Goal: Information Seeking & Learning: Learn about a topic

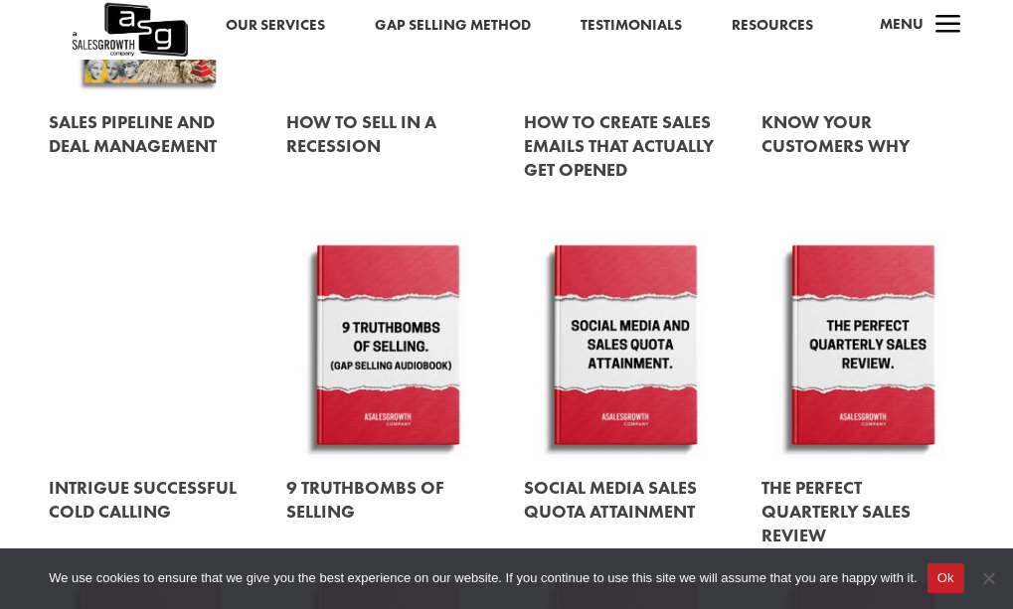
scroll to position [1115, 0]
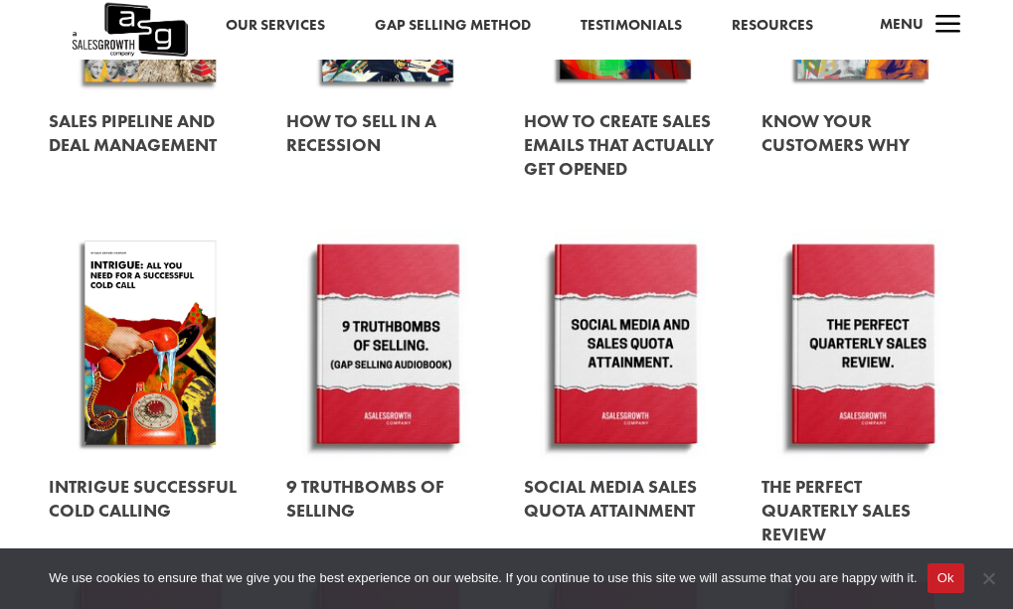
click at [388, 349] on link at bounding box center [387, 346] width 203 height 231
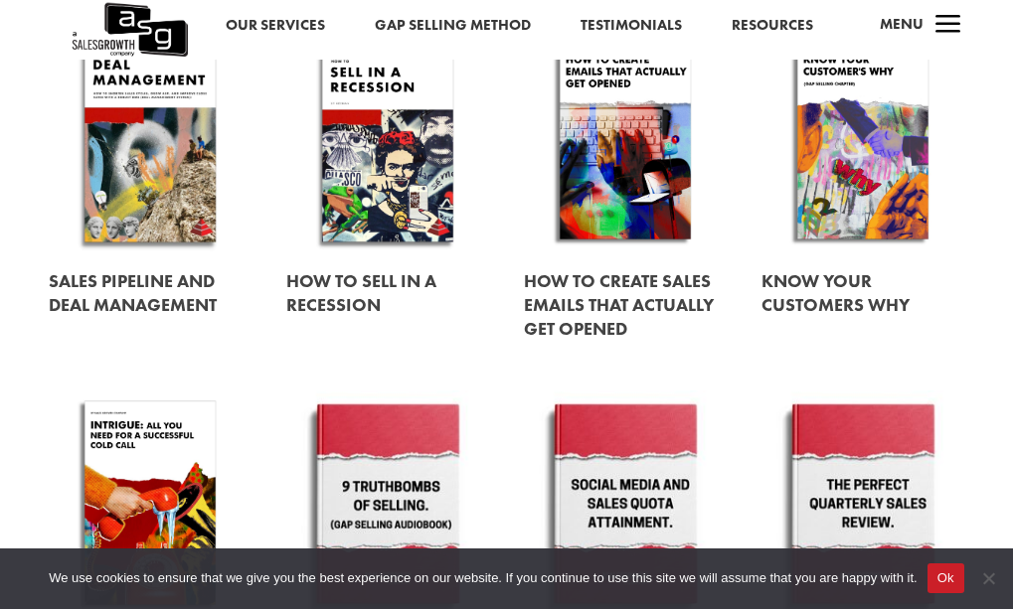
scroll to position [954, 0]
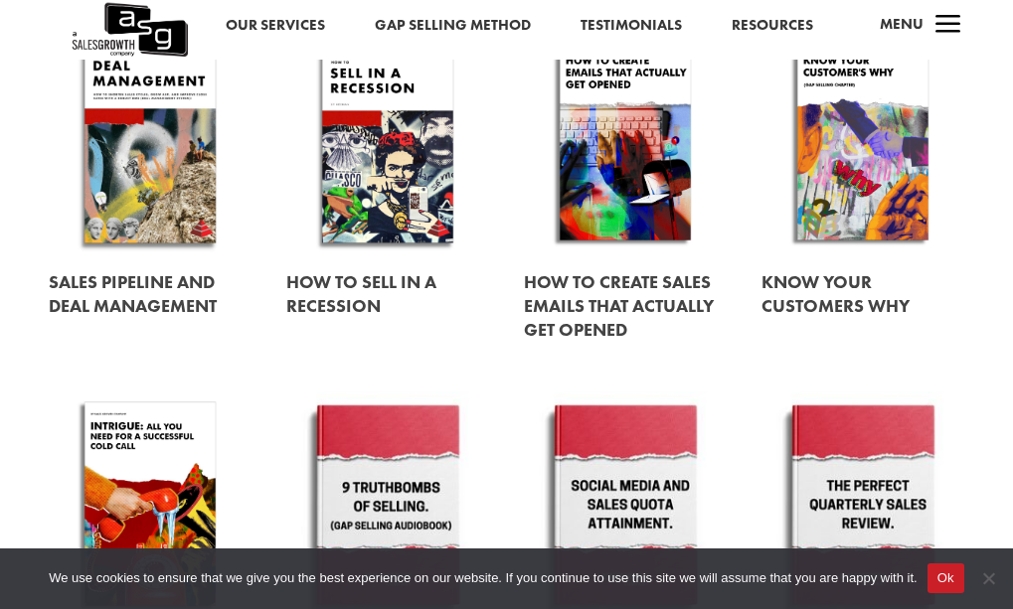
click at [835, 210] on link at bounding box center [862, 141] width 203 height 231
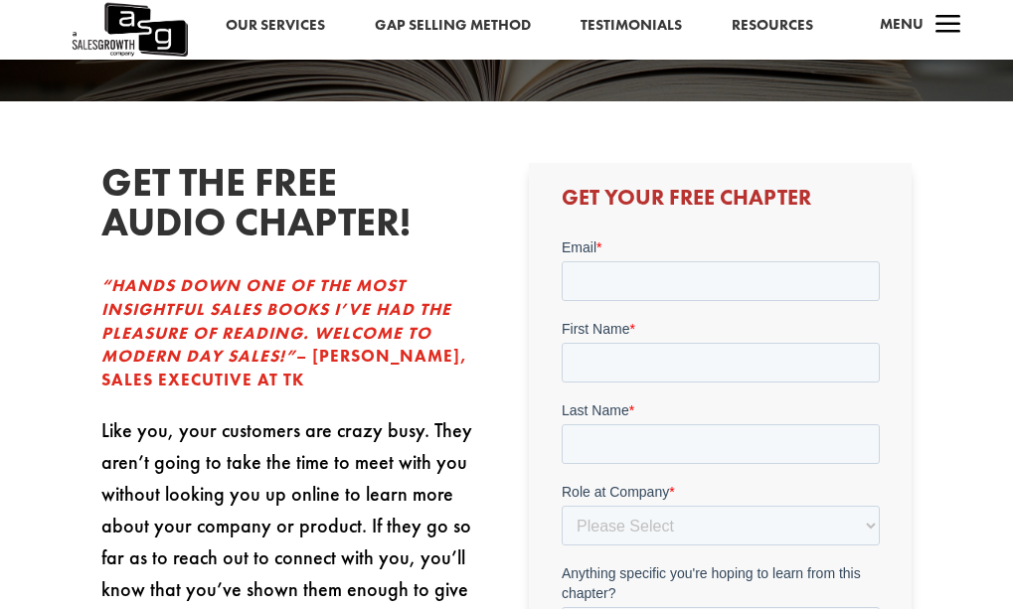
scroll to position [282, 0]
